Goal: Complete application form: Complete application form

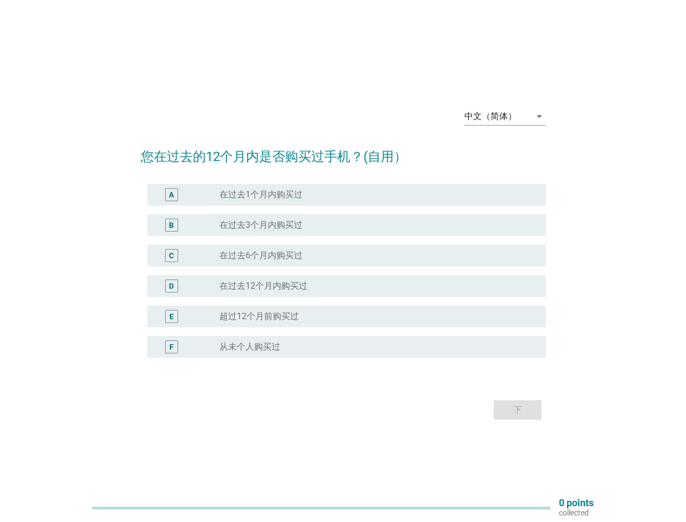
click at [343, 261] on div "radio_button_unchecked 在过去6个月内购买过" at bounding box center [379, 255] width 318 height 13
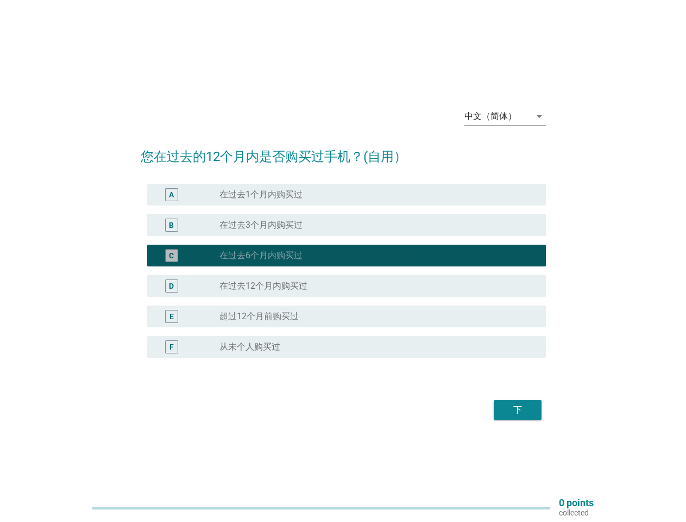
click at [505, 116] on div "中文（简体）" at bounding box center [491, 116] width 52 height 10
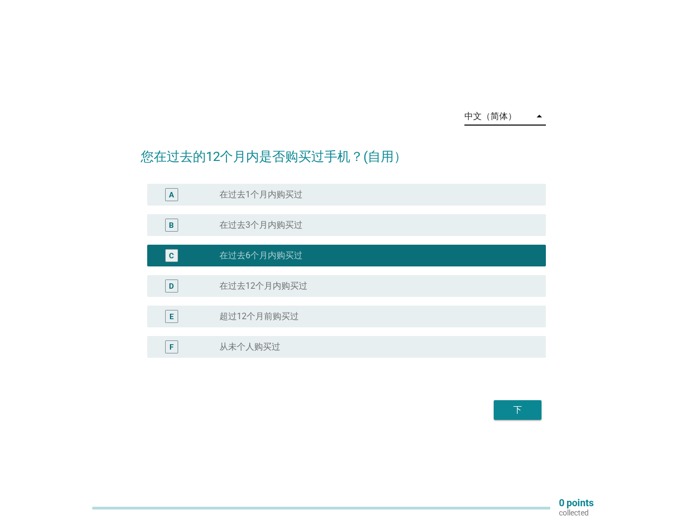
click at [343, 277] on div "D radio_button_unchecked 在过去12个月内购买过" at bounding box center [346, 286] width 399 height 22
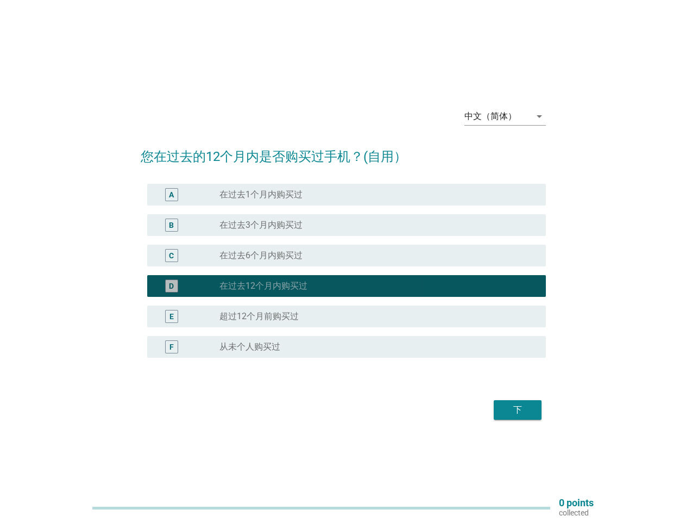
click at [343, 271] on div "D radio_button_checked 在过去12个月内购买过" at bounding box center [343, 286] width 405 height 30
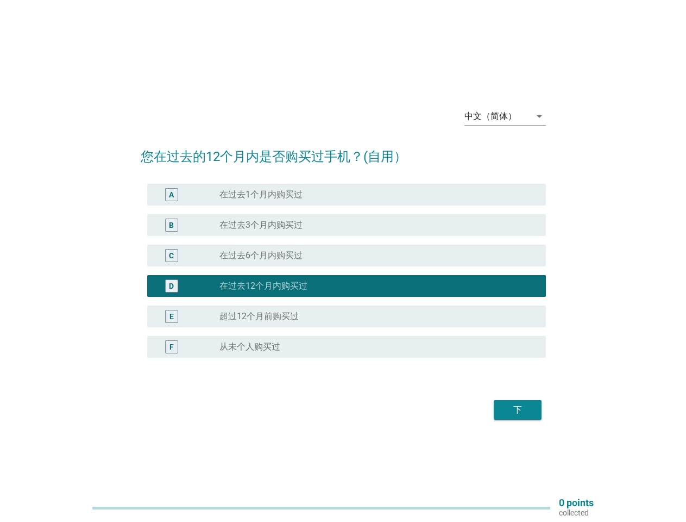
click at [347, 195] on div "radio_button_unchecked 在过去1个月内购买过" at bounding box center [374, 194] width 309 height 11
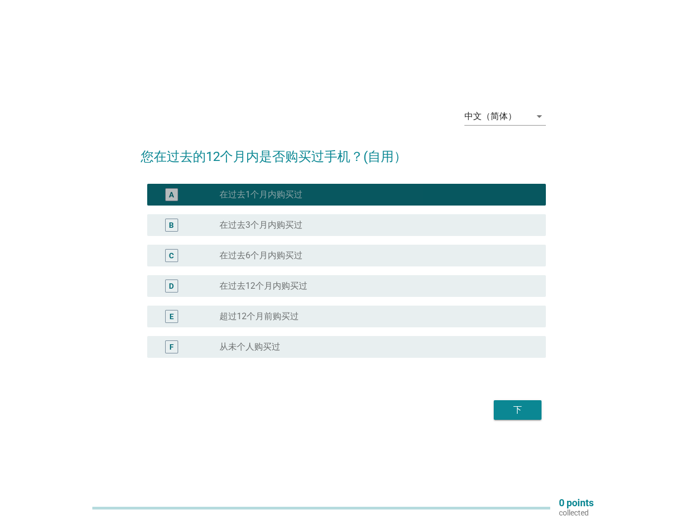
click at [261, 195] on label "在过去1个月内购买过" at bounding box center [261, 194] width 83 height 11
click at [347, 225] on div "radio_button_unchecked 在过去3个月内购买过" at bounding box center [374, 225] width 309 height 11
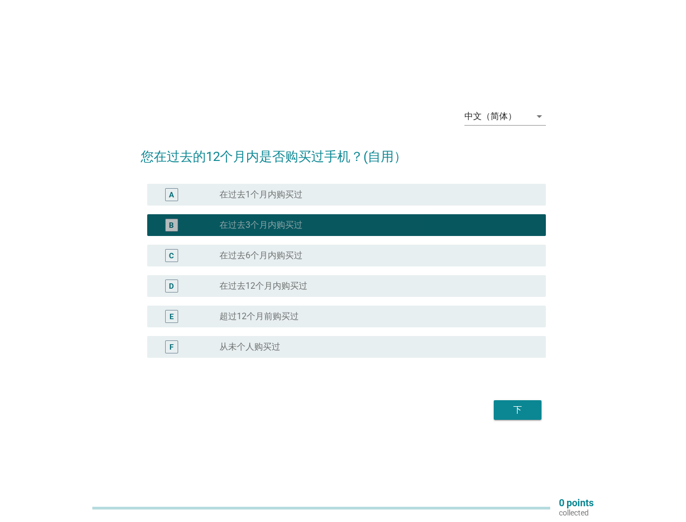
click at [261, 225] on label "在过去3个月内购买过" at bounding box center [261, 225] width 83 height 11
click at [347, 255] on div "radio_button_unchecked 在过去6个月内购买过" at bounding box center [374, 255] width 309 height 11
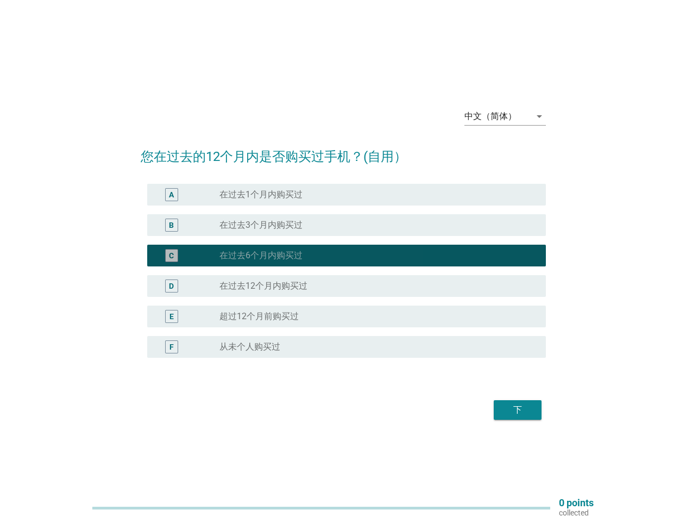
click at [261, 255] on label "在过去6个月内购买过" at bounding box center [261, 255] width 83 height 11
